Goal: Information Seeking & Learning: Learn about a topic

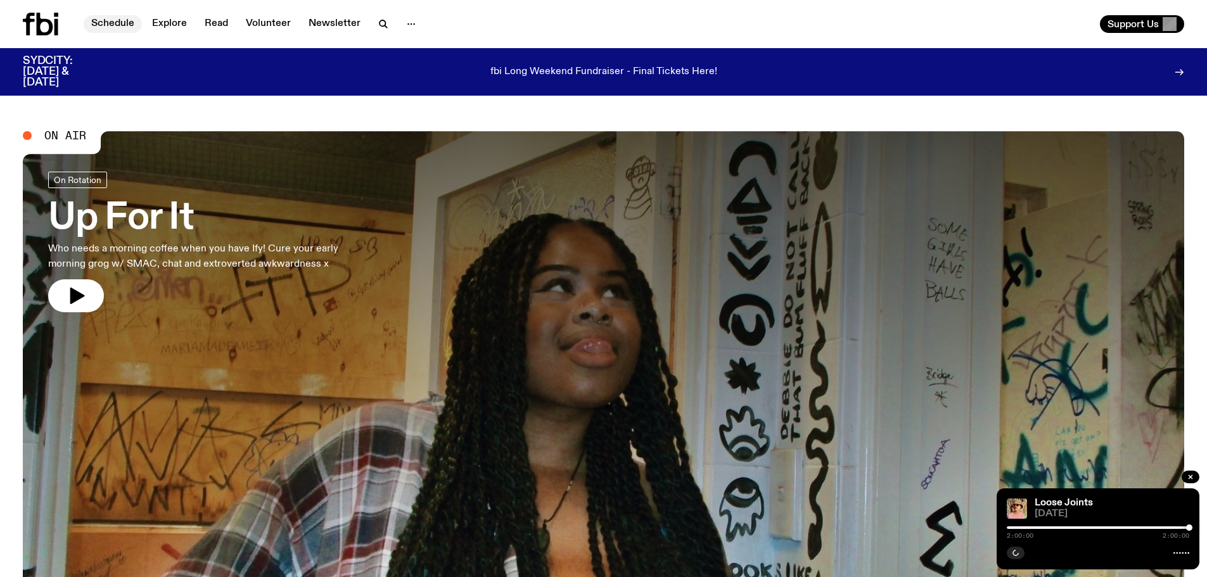
click at [96, 23] on link "Schedule" at bounding box center [113, 24] width 58 height 18
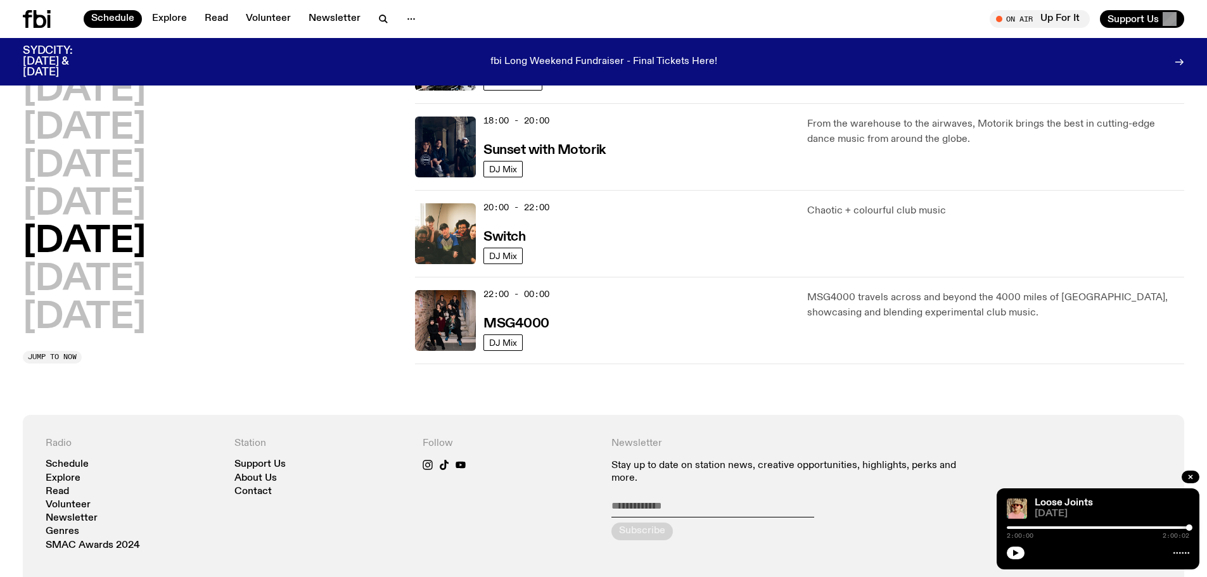
scroll to position [566, 0]
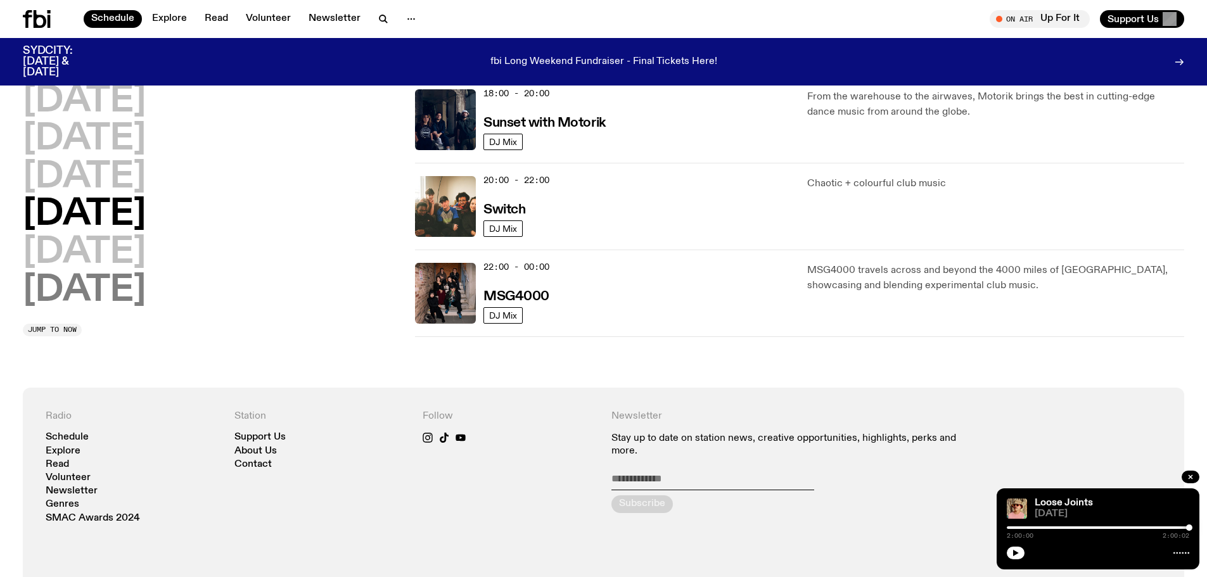
click at [75, 296] on h2 "[DATE]" at bounding box center [84, 290] width 123 height 35
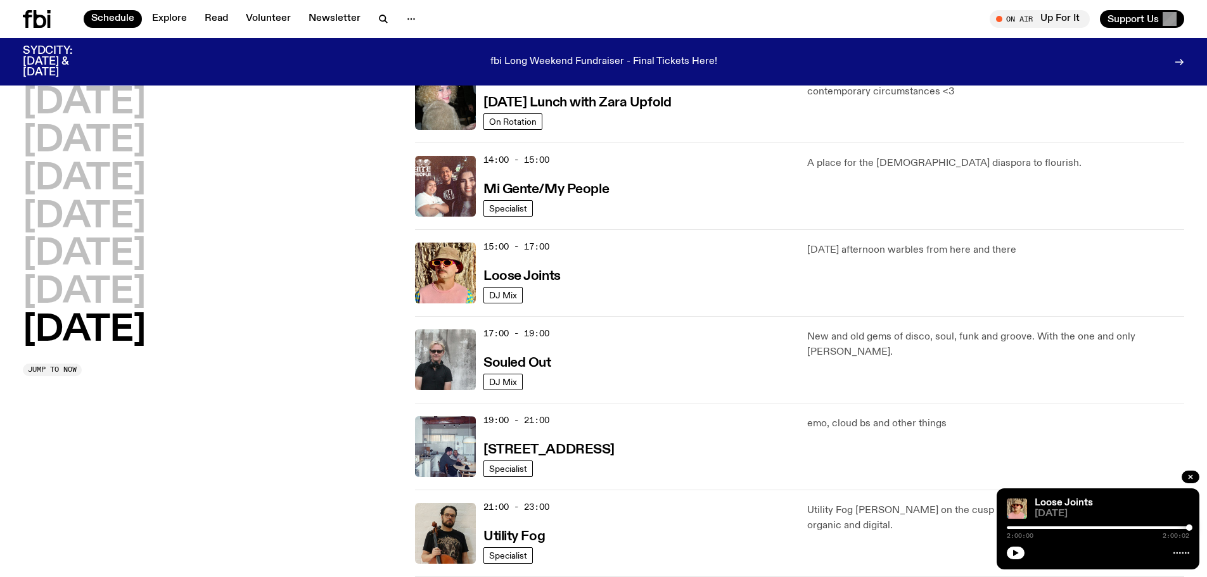
scroll to position [669, 0]
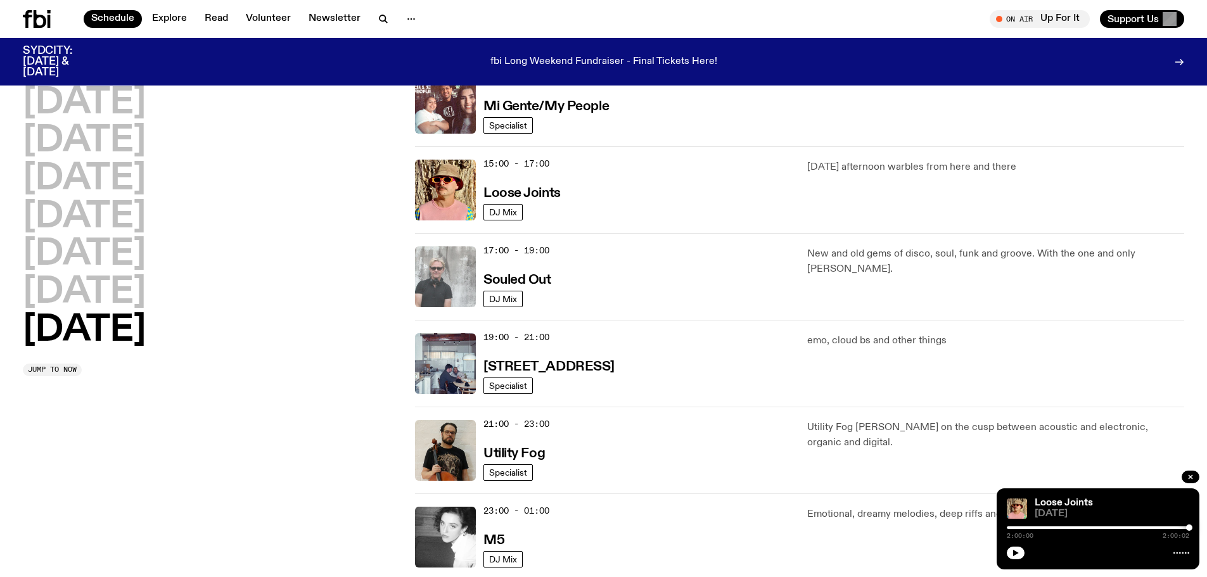
click at [459, 265] on img at bounding box center [445, 276] width 61 height 61
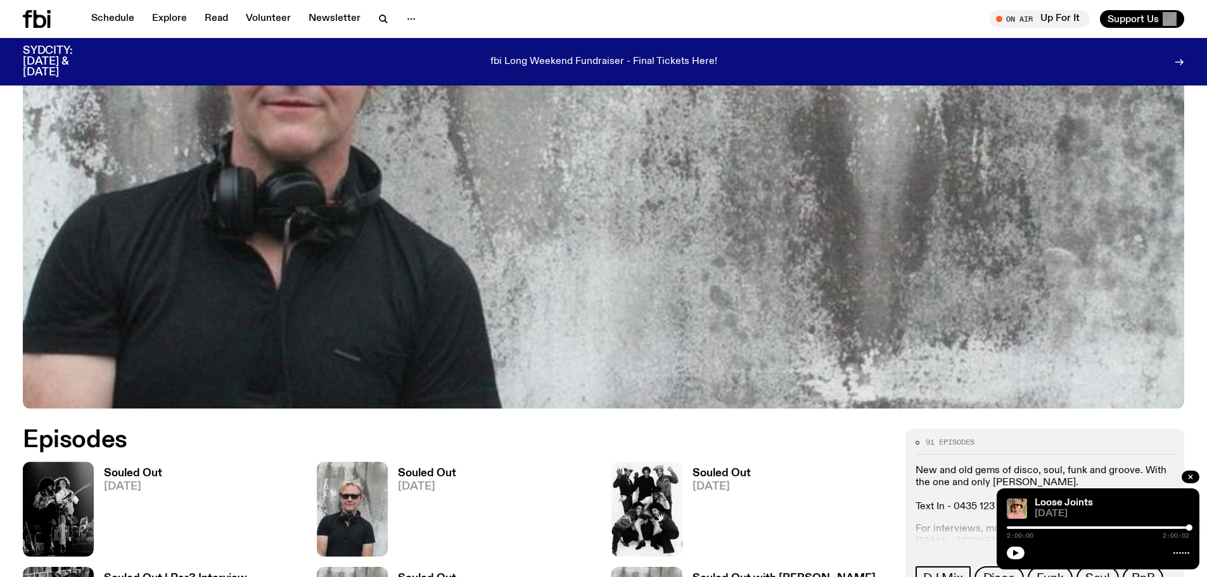
scroll to position [752, 0]
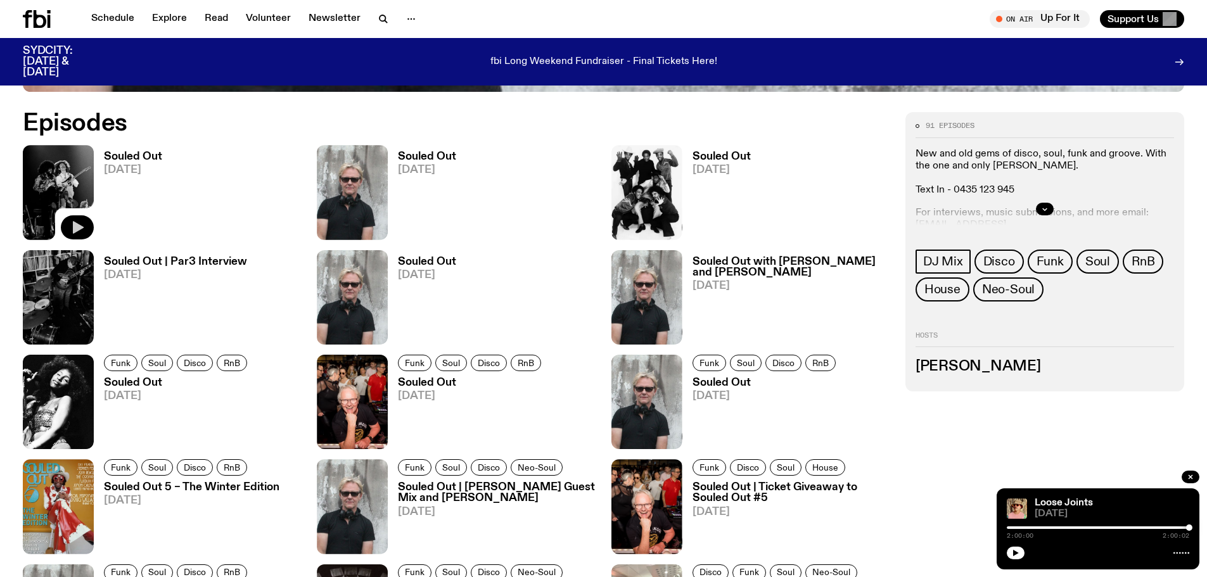
click at [72, 219] on button "button" at bounding box center [77, 227] width 33 height 24
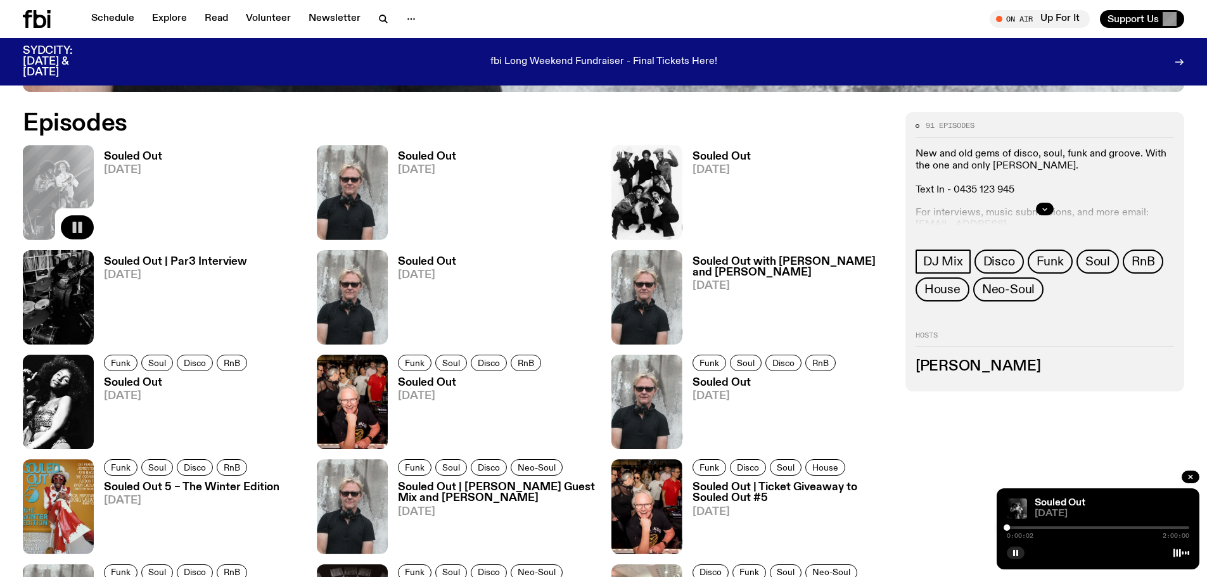
click at [1018, 528] on div at bounding box center [1098, 528] width 182 height 3
